Goal: Task Accomplishment & Management: Use online tool/utility

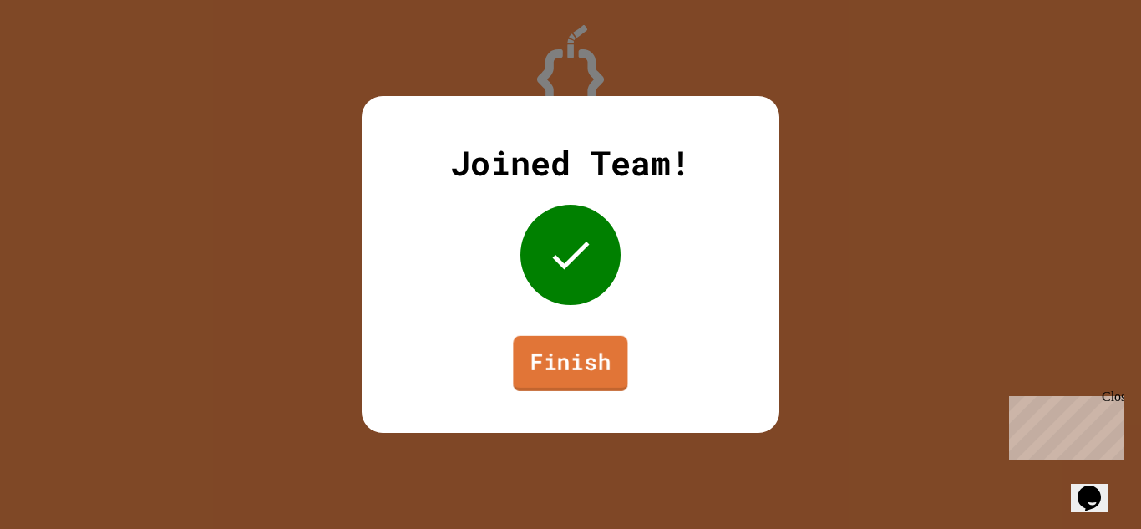
click at [595, 372] on link "Finish" at bounding box center [570, 363] width 114 height 55
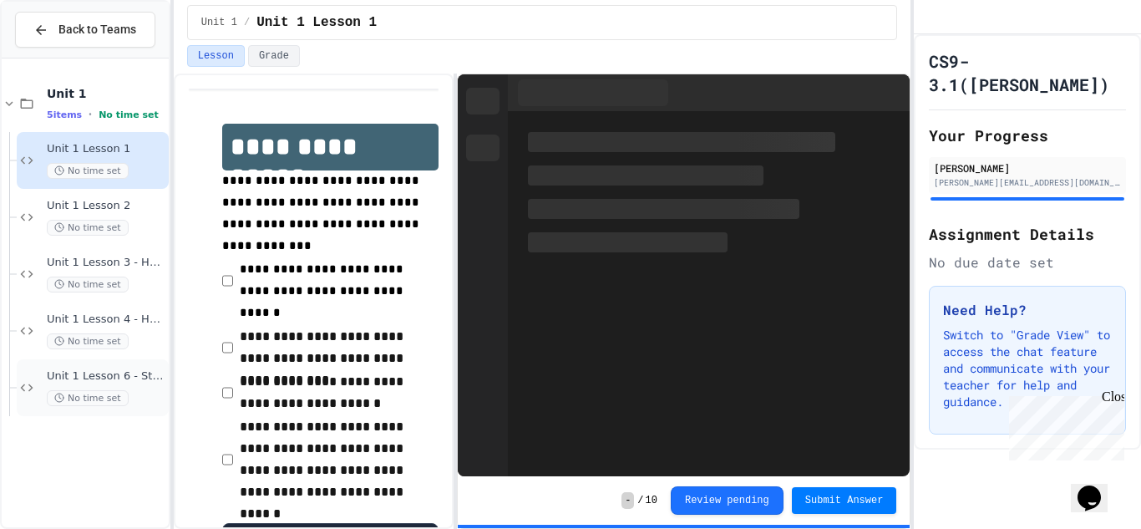
click at [129, 364] on div "Unit 1 Lesson 6 - Stations 1 No time set" at bounding box center [93, 387] width 152 height 57
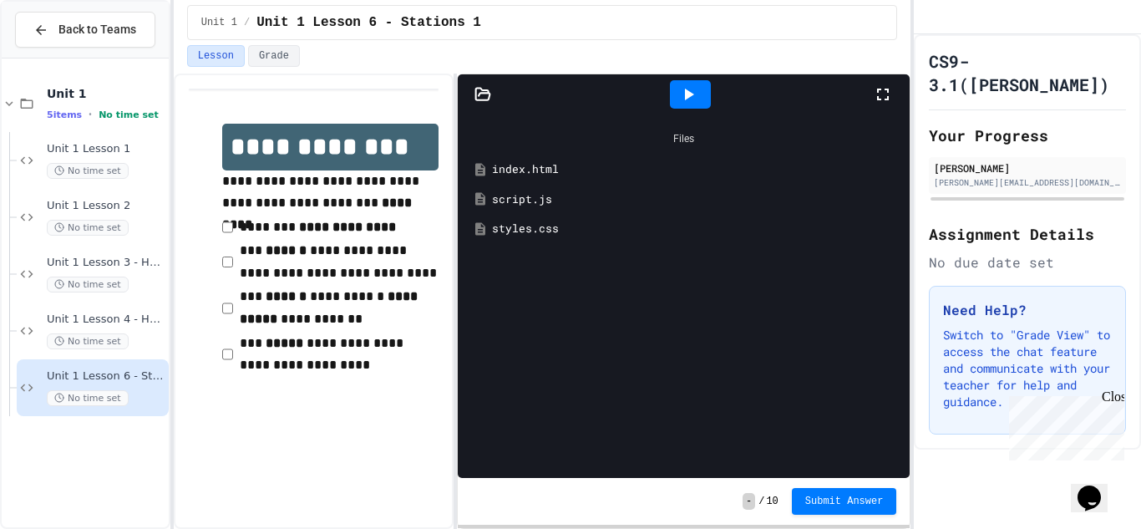
click at [484, 162] on icon at bounding box center [480, 169] width 15 height 15
